Goal: Information Seeking & Learning: Learn about a topic

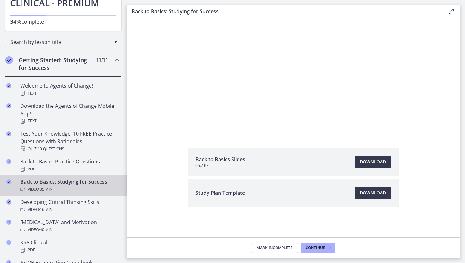
scroll to position [91, 0]
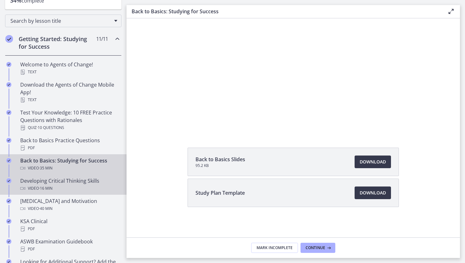
click at [71, 186] on div "Video · 16 min" at bounding box center [69, 189] width 99 height 8
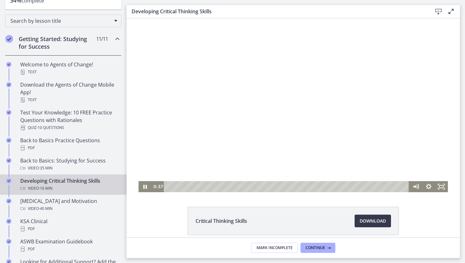
scroll to position [28, 0]
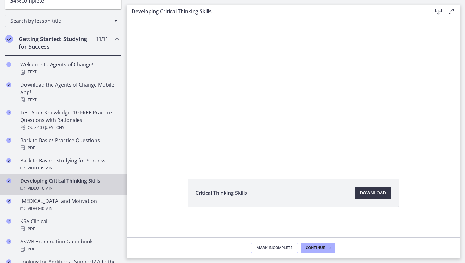
click at [370, 191] on span "Download Opens in a new window" at bounding box center [373, 193] width 26 height 8
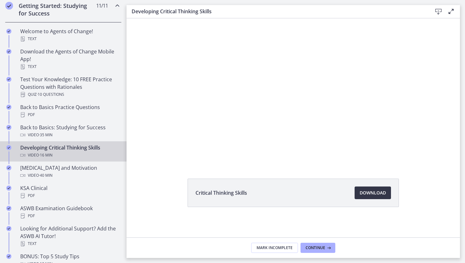
scroll to position [125, 0]
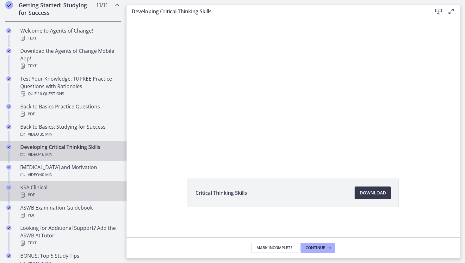
click at [86, 192] on div "PDF" at bounding box center [69, 195] width 99 height 8
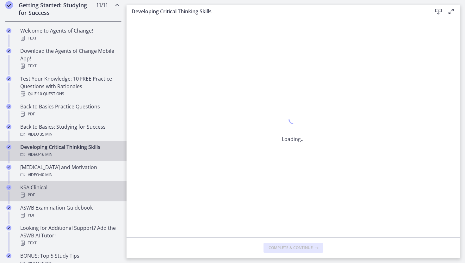
scroll to position [0, 0]
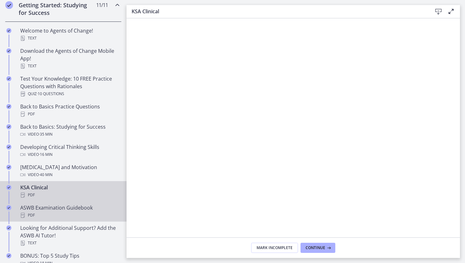
click at [71, 213] on div "PDF" at bounding box center [69, 216] width 99 height 8
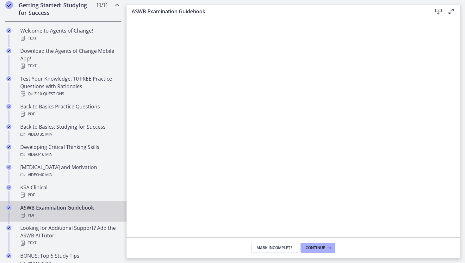
click at [440, 14] on icon at bounding box center [439, 12] width 8 height 8
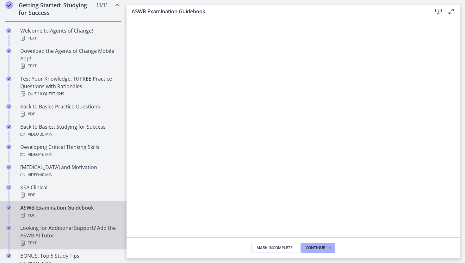
click at [65, 240] on div "Text" at bounding box center [69, 244] width 99 height 8
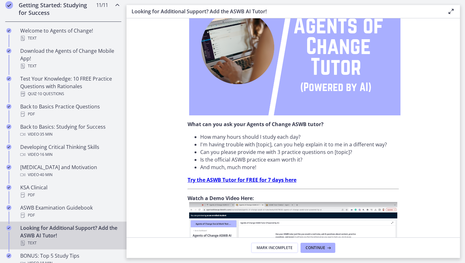
scroll to position [101, 0]
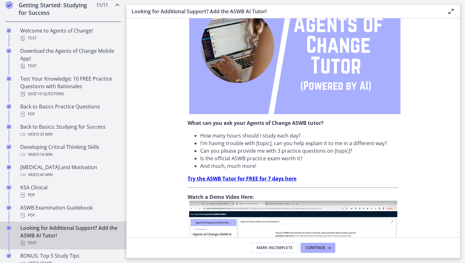
click at [223, 177] on strong "Try the ASWB Tutor for FREE for 7 days here" at bounding box center [242, 178] width 109 height 7
